Goal: Task Accomplishment & Management: Complete application form

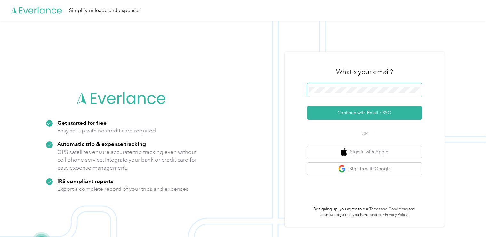
click at [379, 97] on span at bounding box center [364, 90] width 115 height 14
click at [363, 85] on span at bounding box center [364, 90] width 115 height 14
click at [307, 106] on button "Continue with Email / SSO" at bounding box center [364, 112] width 115 height 13
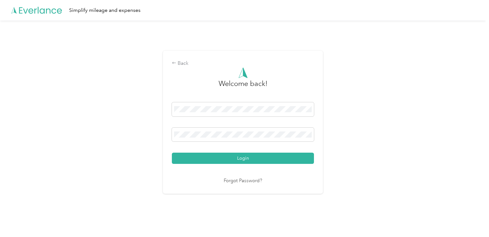
click at [270, 150] on div "Login" at bounding box center [243, 132] width 142 height 61
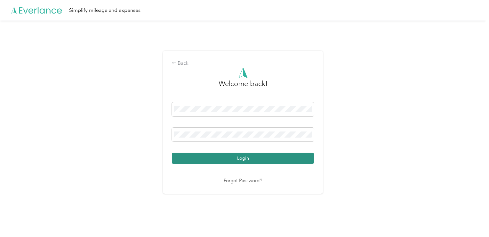
click at [261, 157] on button "Login" at bounding box center [243, 157] width 142 height 11
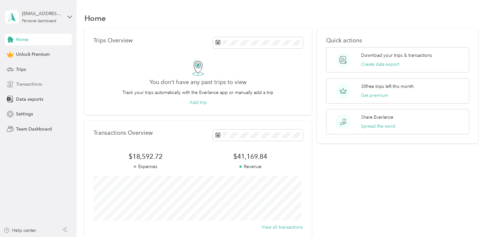
click at [43, 90] on div "Transactions" at bounding box center [38, 84] width 67 height 12
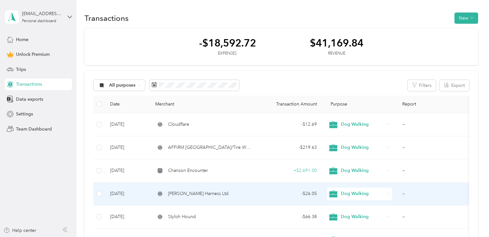
click at [215, 200] on td "[PERSON_NAME] Harness Ltd." at bounding box center [204, 193] width 108 height 23
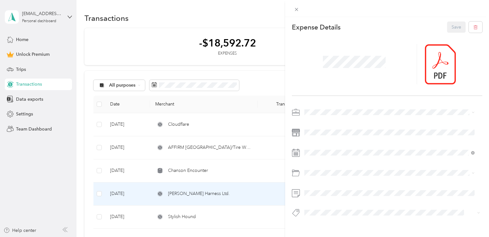
click at [149, 52] on div "This expense cannot be edited because it is either under review, approved, or p…" at bounding box center [244, 118] width 489 height 237
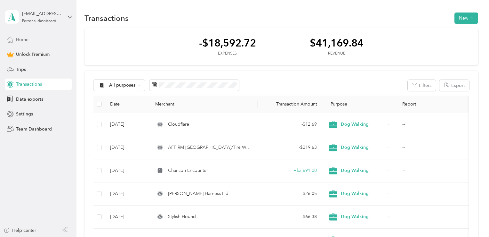
click at [16, 40] on div "Home" at bounding box center [38, 40] width 67 height 12
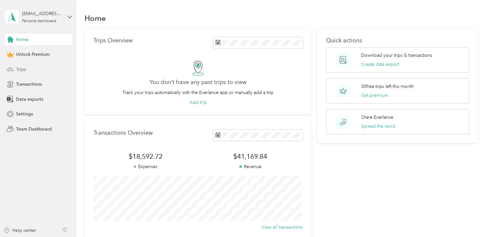
click at [30, 71] on div "Trips" at bounding box center [38, 69] width 67 height 12
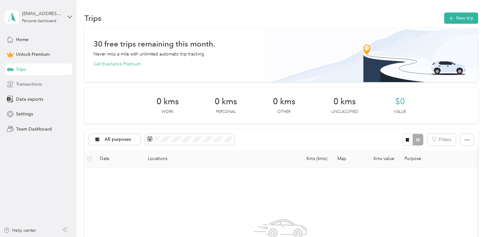
click at [30, 79] on div "Transactions" at bounding box center [38, 84] width 67 height 12
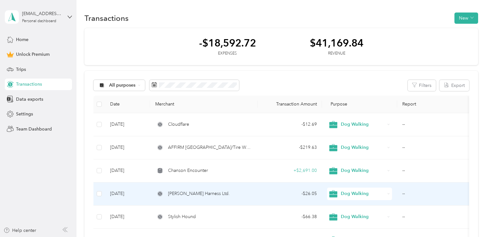
click at [242, 193] on div "[PERSON_NAME] Harness Ltd." at bounding box center [203, 193] width 97 height 7
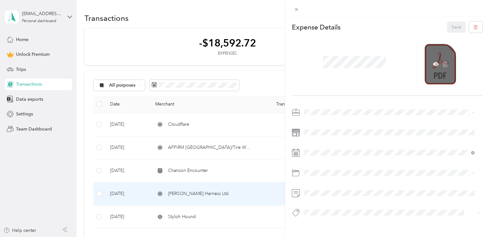
click at [429, 66] on div at bounding box center [440, 64] width 31 height 40
click at [433, 62] on icon at bounding box center [436, 64] width 6 height 6
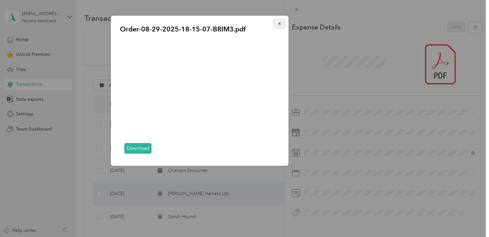
click at [281, 24] on icon "button" at bounding box center [280, 23] width 4 height 4
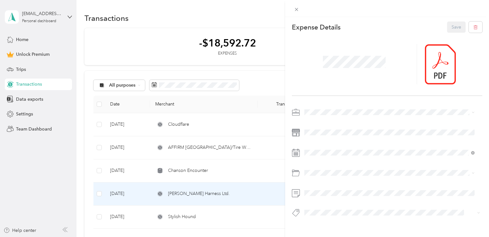
click at [252, 57] on div "This expense cannot be edited because it is either under review, approved, or p…" at bounding box center [244, 118] width 489 height 237
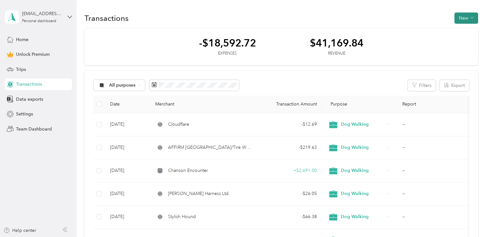
click at [463, 18] on button "New" at bounding box center [467, 17] width 24 height 11
click at [459, 32] on span "Expense" at bounding box center [462, 30] width 17 height 7
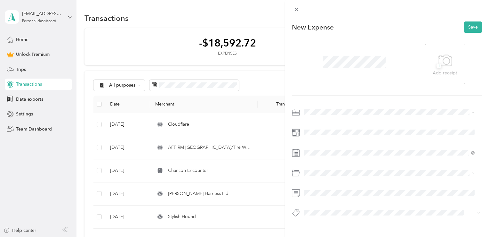
click at [328, 146] on div "Dog Walking" at bounding box center [390, 143] width 166 height 7
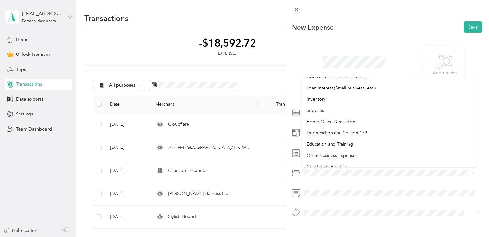
scroll to position [335, 0]
click at [331, 153] on span "Other Business Expenses" at bounding box center [332, 154] width 51 height 5
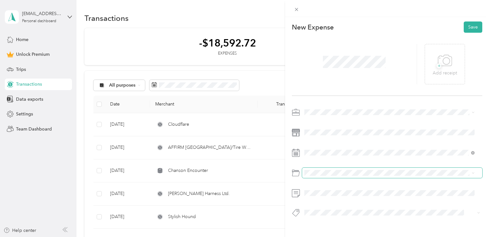
click at [334, 177] on span at bounding box center [392, 172] width 180 height 10
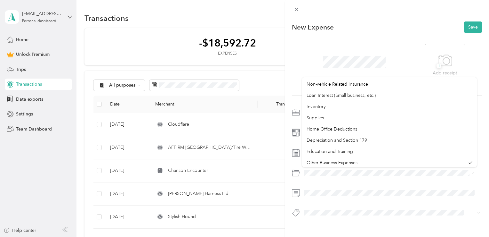
scroll to position [326, 0]
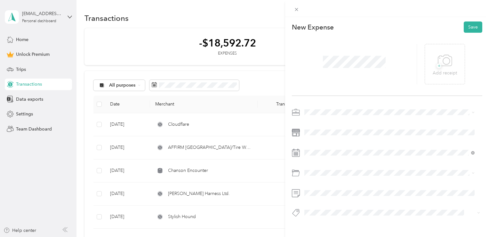
click at [322, 117] on span "Supplies" at bounding box center [315, 117] width 17 height 5
click at [437, 72] on p "Add receipt" at bounding box center [445, 72] width 24 height 7
click at [467, 24] on button "Save" at bounding box center [473, 26] width 19 height 11
